Goal: Information Seeking & Learning: Learn about a topic

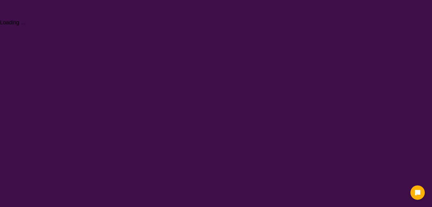
select select "NDIS Plan management"
select select "NDIS"
select select "NDIS Plan management"
select select "NDIS"
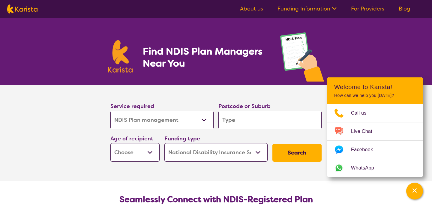
click at [248, 122] on input "search" at bounding box center [270, 120] width 103 height 19
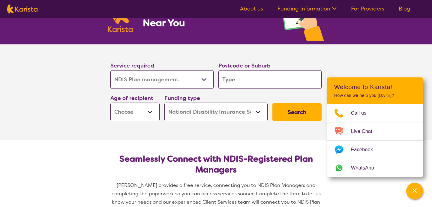
scroll to position [42, 0]
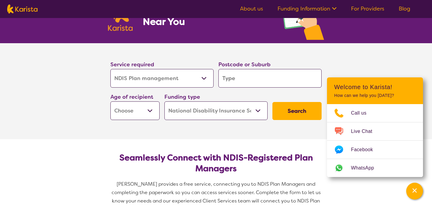
type input "N"
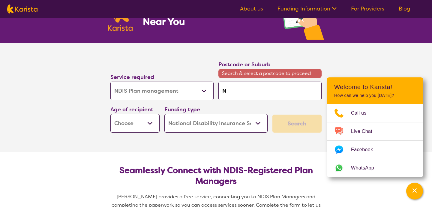
type input "No"
type input "Now"
type input "Nowr"
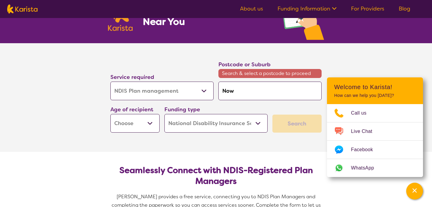
type input "Nowr"
type input "Nowra"
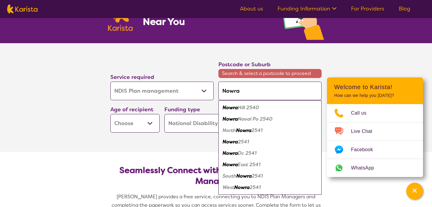
click at [243, 143] on em "2541" at bounding box center [243, 142] width 11 height 6
type input "2541"
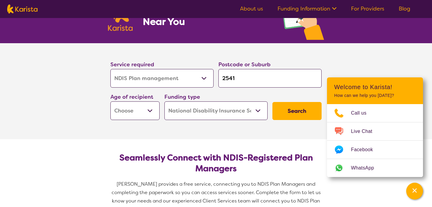
click at [145, 109] on select "Early Childhood - 0 to 9 Child - 10 to 11 Adolescent - 12 to 17 Adult - 18 to 6…" at bounding box center [134, 110] width 49 height 19
click at [295, 110] on button "Search" at bounding box center [297, 111] width 49 height 18
click at [137, 105] on select "Early Childhood - 0 to 9 Child - 10 to 11 Adolescent - 12 to 17 Adult - 18 to 6…" at bounding box center [134, 110] width 49 height 19
select select "AD"
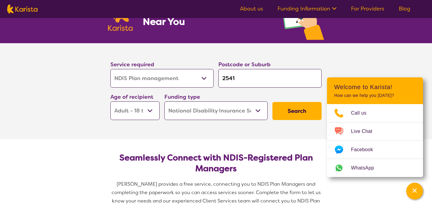
click at [288, 109] on button "Search" at bounding box center [297, 111] width 49 height 18
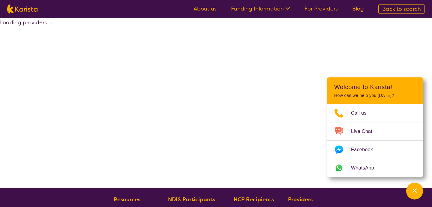
select select "by_score"
